Goal: Check status

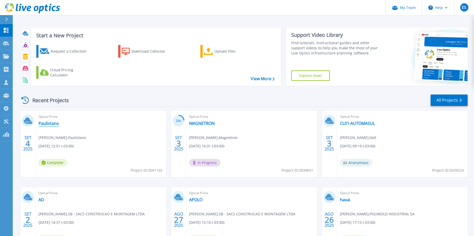
click at [57, 125] on link "Paulistano" at bounding box center [49, 123] width 20 height 5
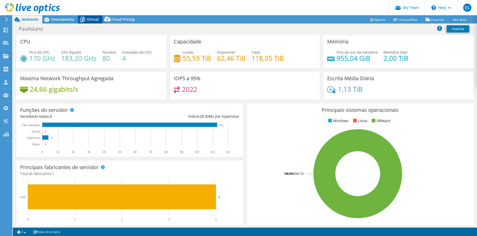
click at [91, 22] on div "Virtual" at bounding box center [90, 19] width 24 height 8
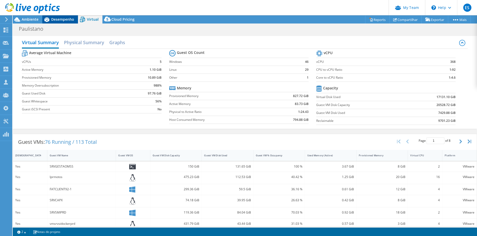
click at [65, 22] on div "Desempenho" at bounding box center [60, 19] width 36 height 8
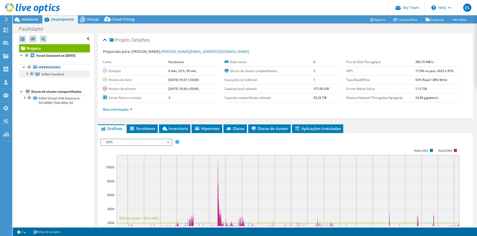
click at [52, 79] on ul "Hipervisores VxRail-Standard [DOMAIN_NAME]" at bounding box center [54, 70] width 71 height 23
drag, startPoint x: 51, startPoint y: 77, endPoint x: 28, endPoint y: 73, distance: 23.9
click at [28, 73] on div at bounding box center [26, 73] width 5 height 5
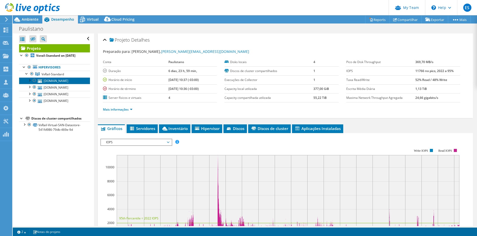
click at [66, 83] on link "[DOMAIN_NAME]" at bounding box center [54, 80] width 71 height 7
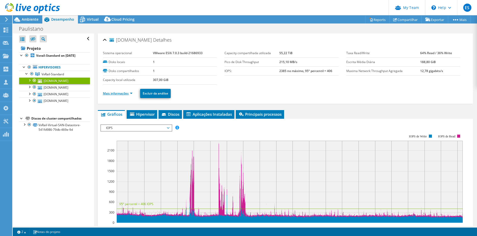
click at [130, 94] on link "Mais informações" at bounding box center [118, 93] width 30 height 4
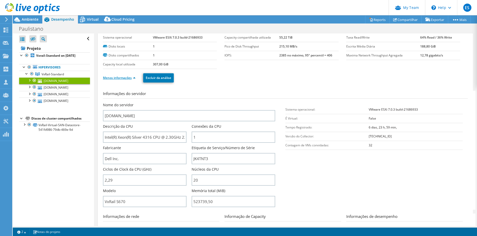
scroll to position [26, 0]
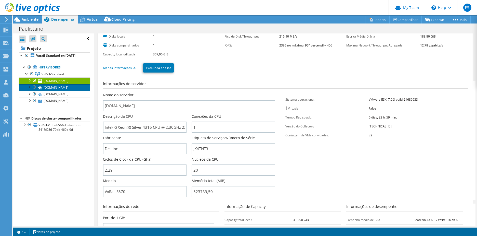
click at [61, 87] on link "[DOMAIN_NAME]" at bounding box center [54, 87] width 71 height 7
